Goal: Check status: Check status

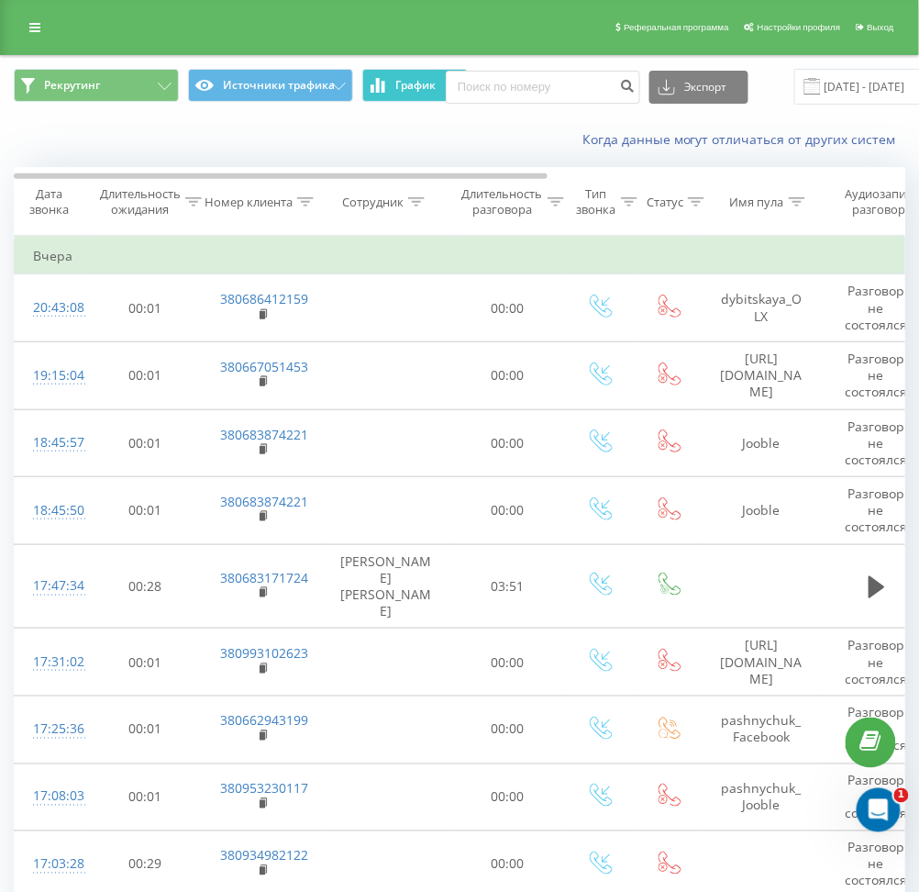
click at [420, 88] on span "График" at bounding box center [416, 85] width 40 height 13
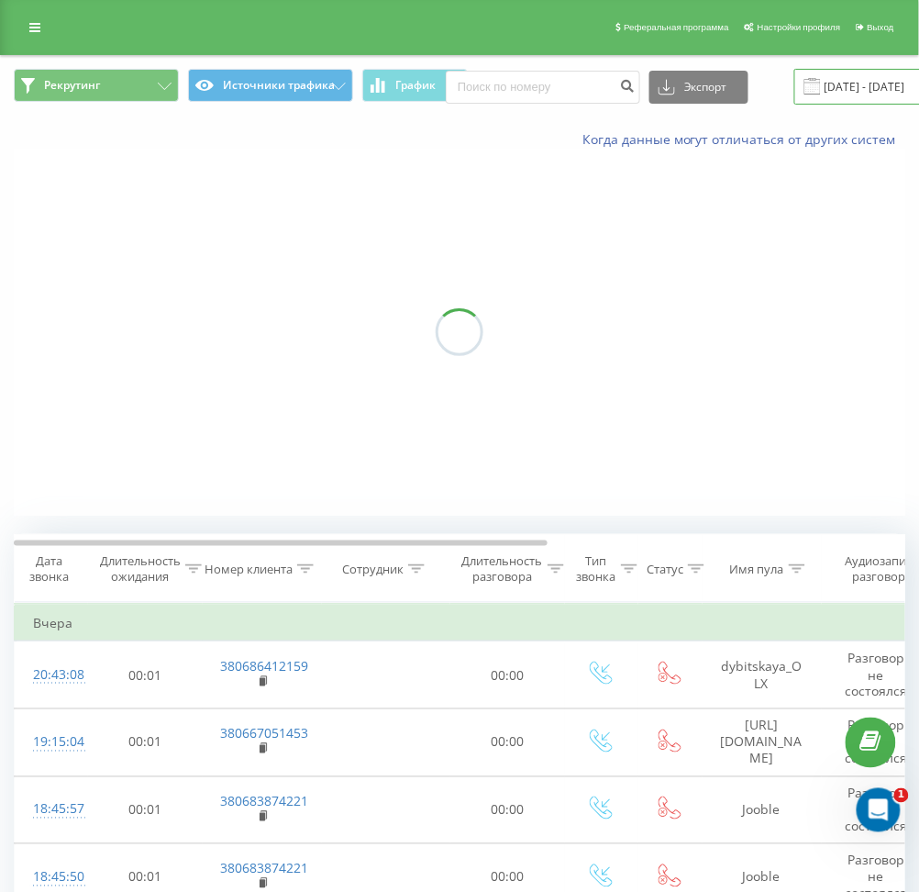
click at [891, 91] on input "[DATE] - [DATE]" at bounding box center [905, 87] width 222 height 36
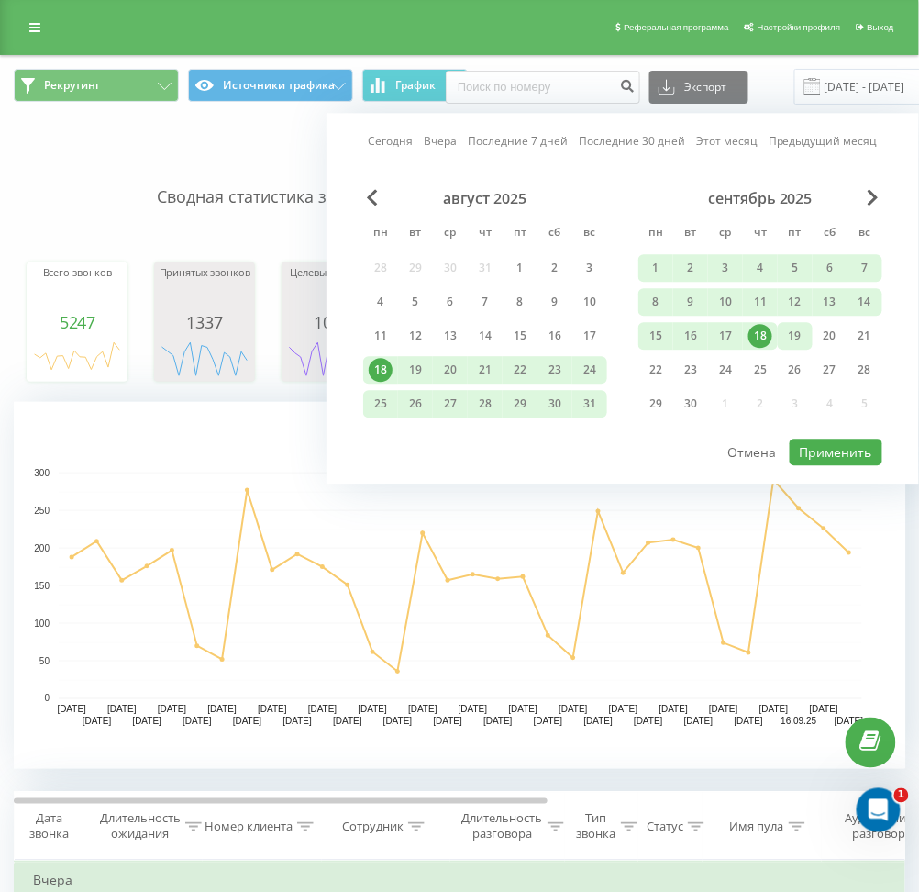
click at [791, 334] on div "19" at bounding box center [795, 336] width 24 height 24
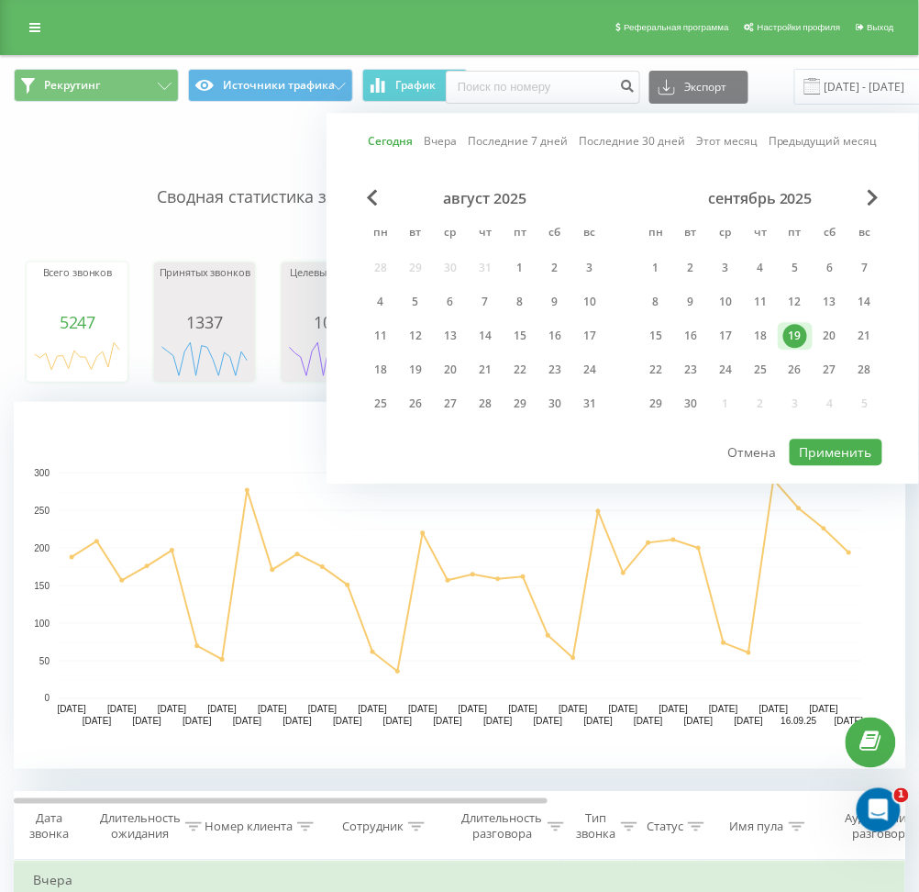
click at [817, 414] on div "сентябрь 2025 пн вт ср чт пт сб вс 1 2 3 4 5 6 7 8 9 10 11 12 13 14 15 16 17 18…" at bounding box center [760, 306] width 244 height 235
click at [818, 447] on button "Применить" at bounding box center [836, 451] width 93 height 27
type input "[DATE] - [DATE]"
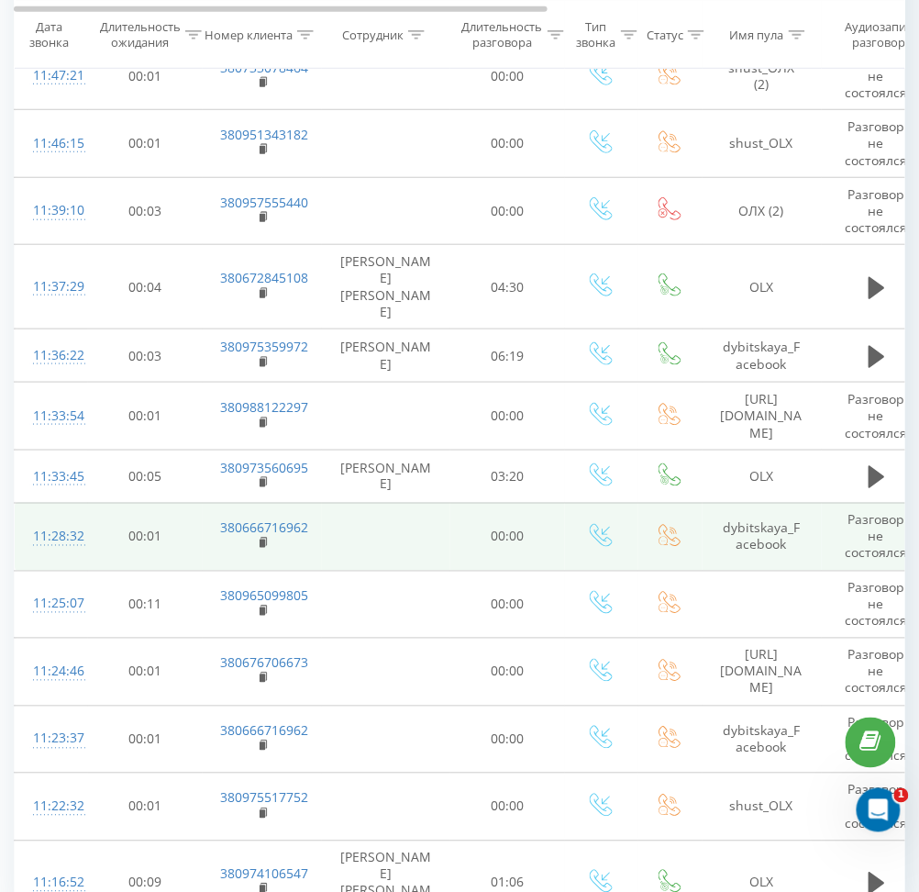
scroll to position [1623, 0]
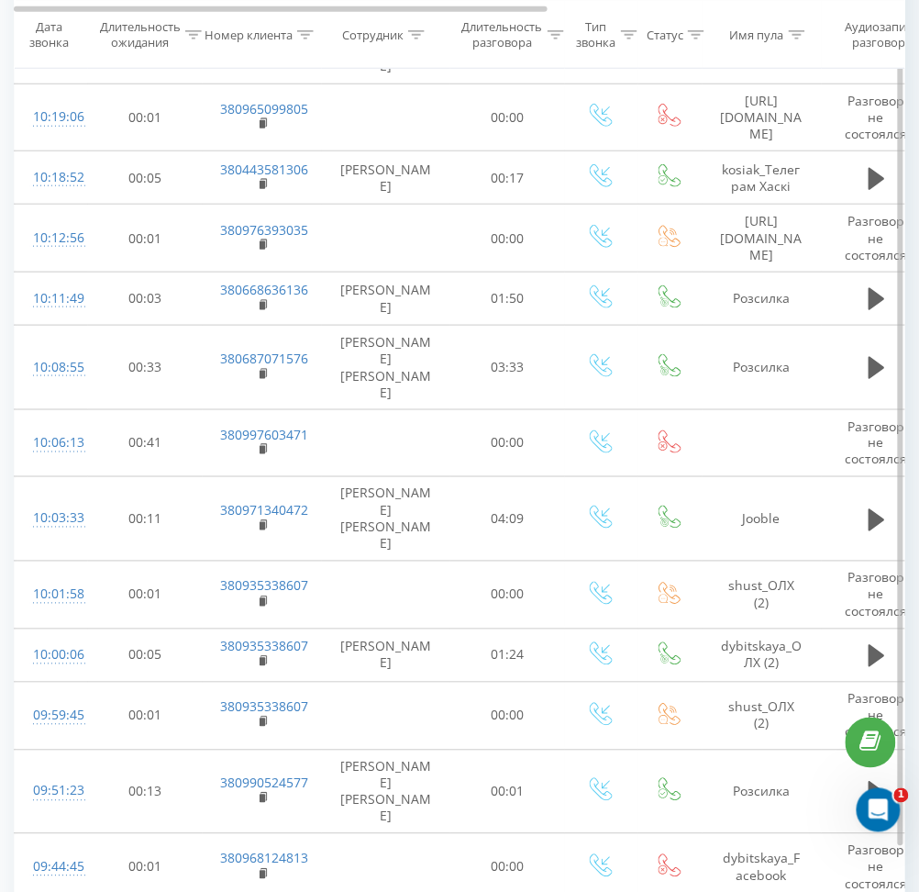
scroll to position [1651, 0]
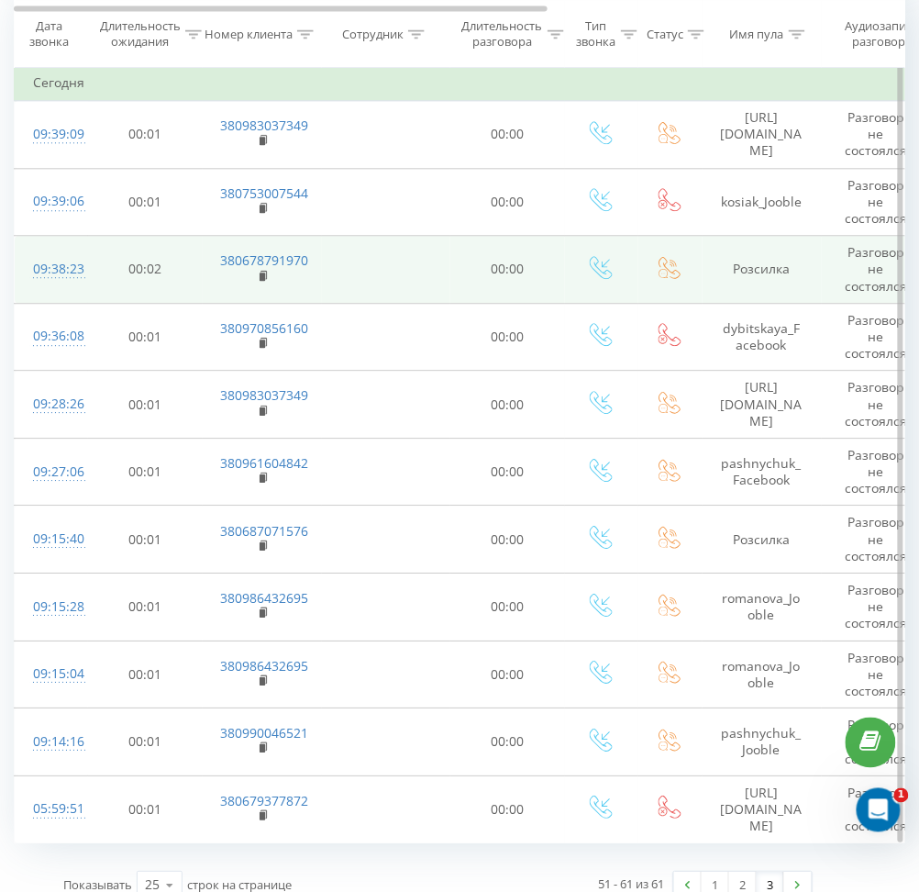
scroll to position [817, 0]
